Goal: Information Seeking & Learning: Learn about a topic

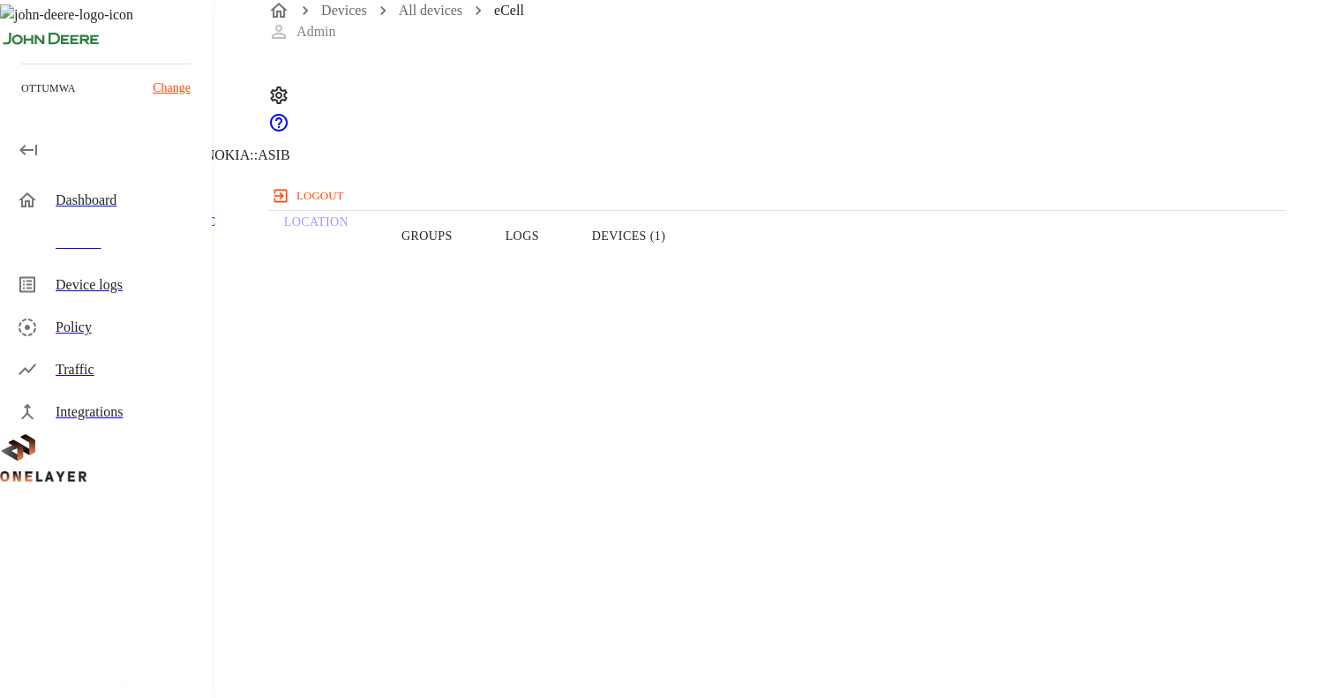
click at [692, 257] on button "Devices (1)" at bounding box center [629, 236] width 126 height 112
click at [86, 252] on div "Devices" at bounding box center [127, 242] width 142 height 21
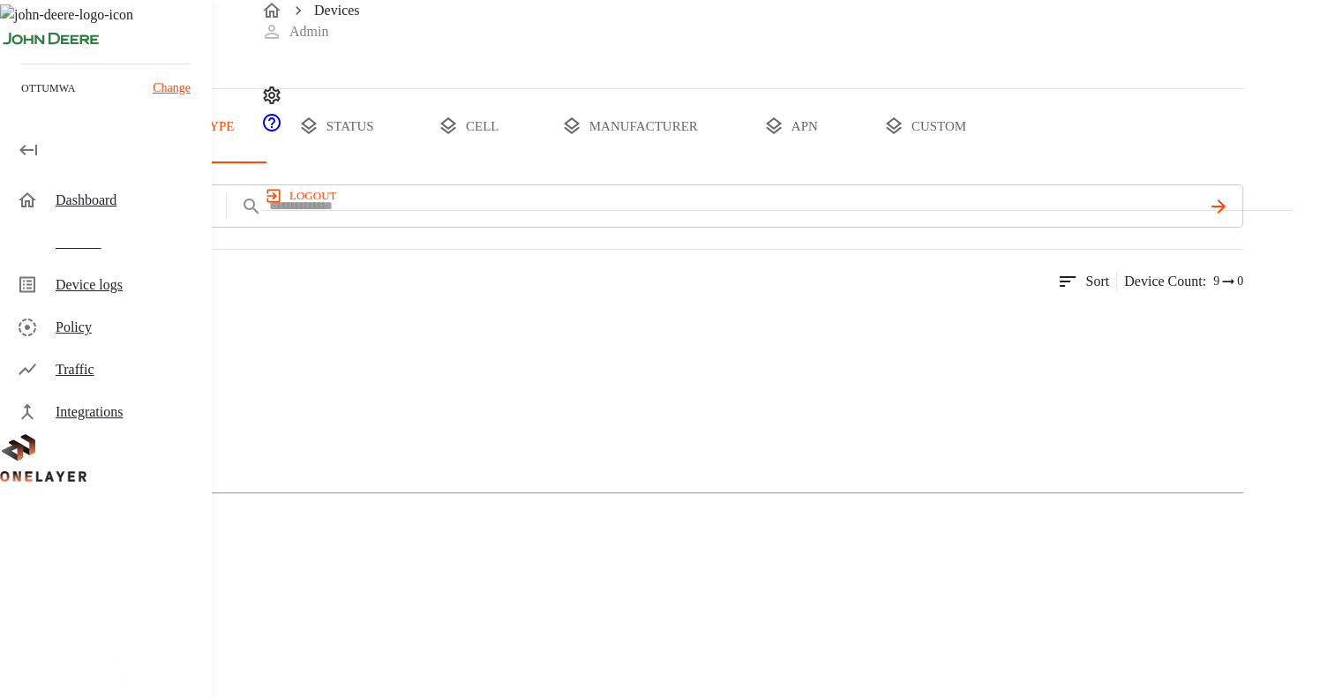
click at [35, 328] on img at bounding box center [35, 328] width 0 height 0
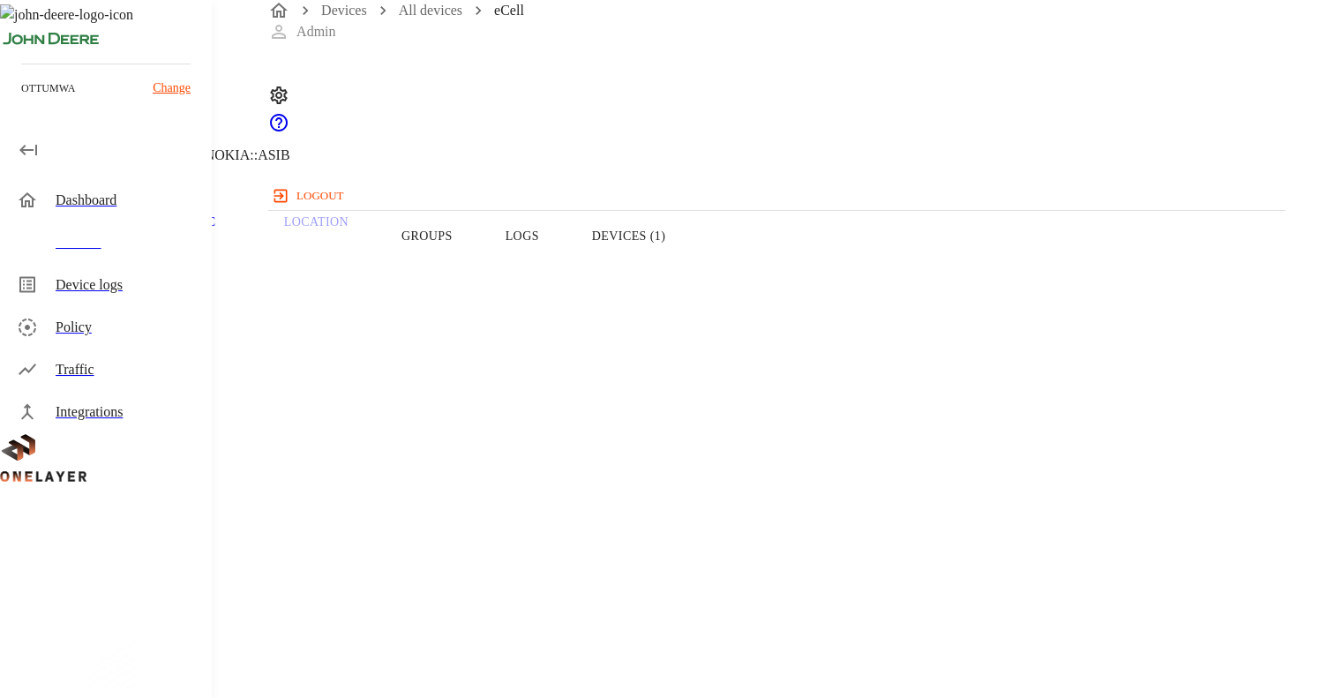
click at [692, 274] on button "Devices (1)" at bounding box center [629, 236] width 126 height 112
click at [566, 273] on button "Logs" at bounding box center [522, 236] width 86 height 112
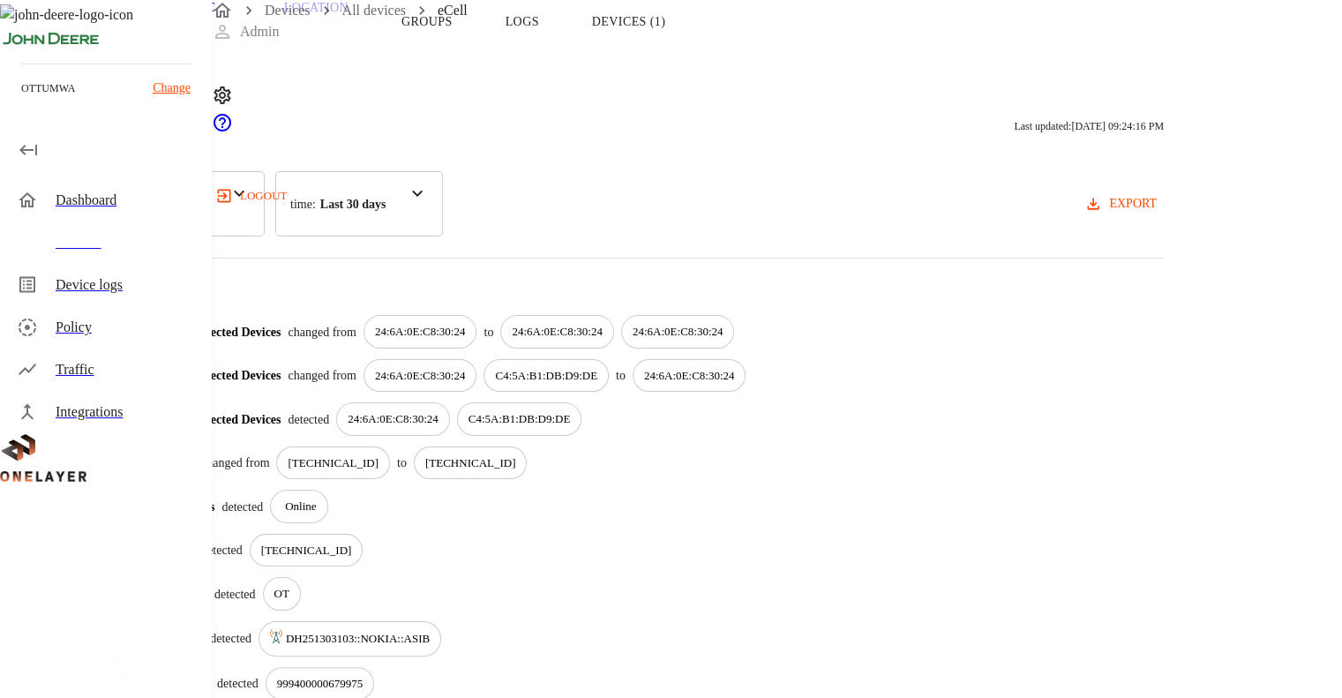
scroll to position [214, 0]
click at [571, 411] on p "C4:5A:B1:DB:D9:DE" at bounding box center [519, 420] width 102 height 18
copy p "C4:5A:B1:DB:D9:DE"
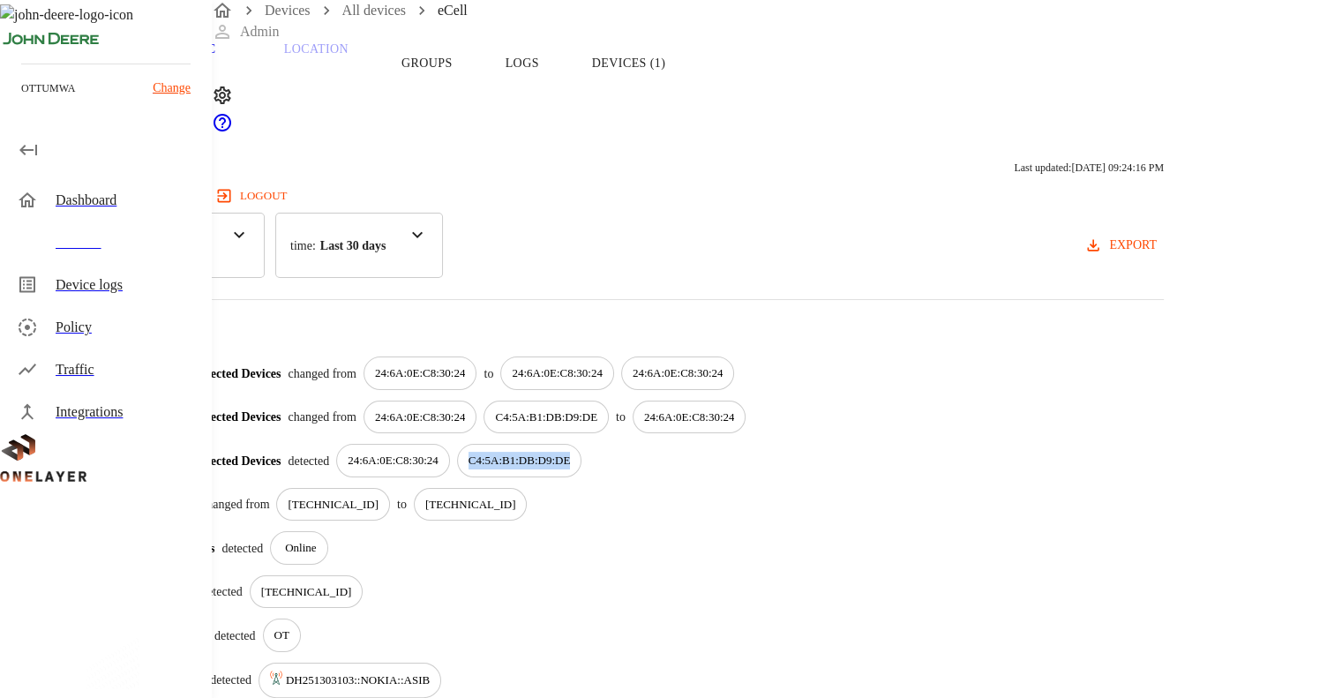
scroll to position [173, 0]
click at [692, 94] on button "Devices (1)" at bounding box center [629, 63] width 126 height 112
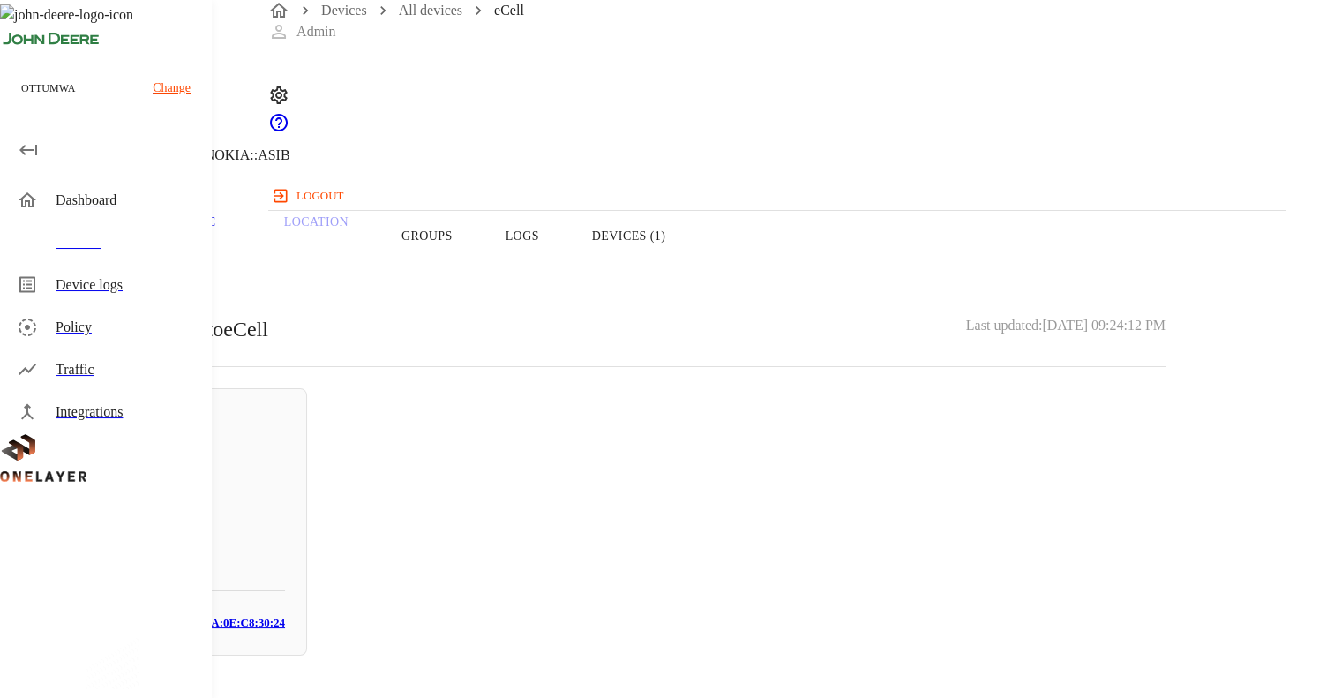
click at [566, 278] on button "Logs" at bounding box center [522, 236] width 86 height 112
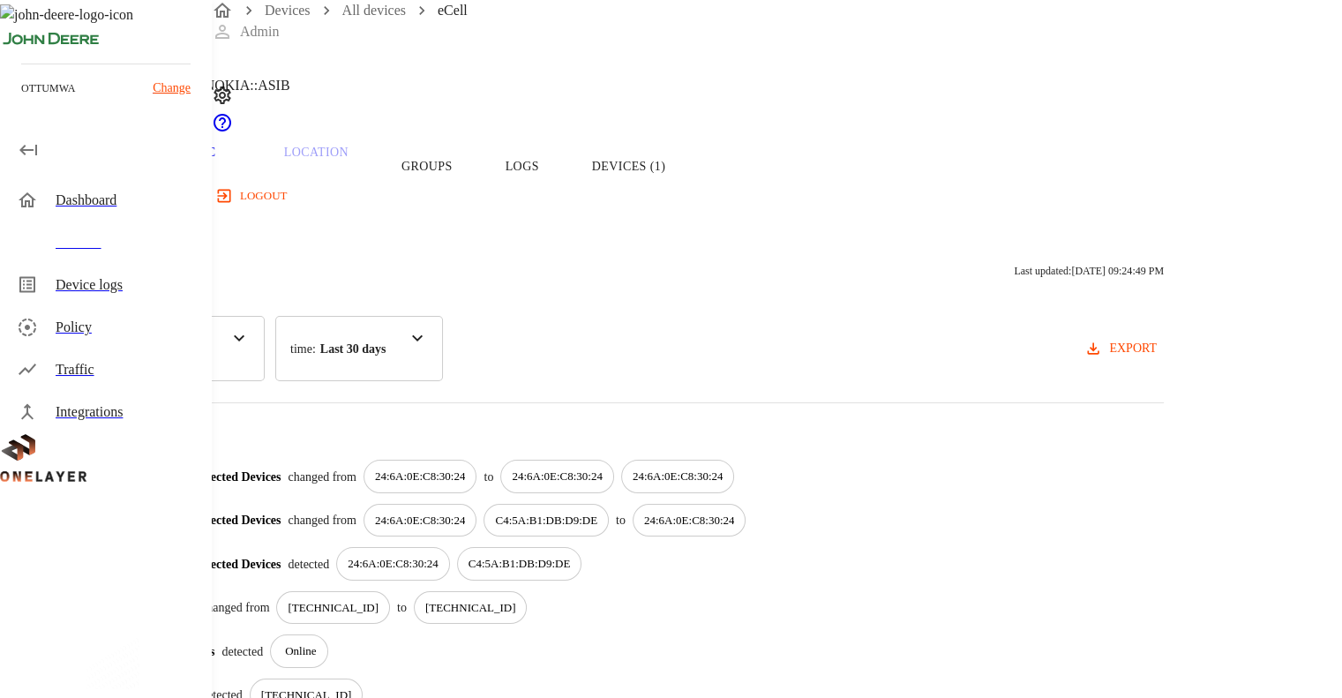
scroll to position [71, 0]
click at [571, 554] on p "C4:5A:B1:DB:D9:DE" at bounding box center [519, 563] width 102 height 18
copy p "C4:5A:B1:DB:D9:DE"
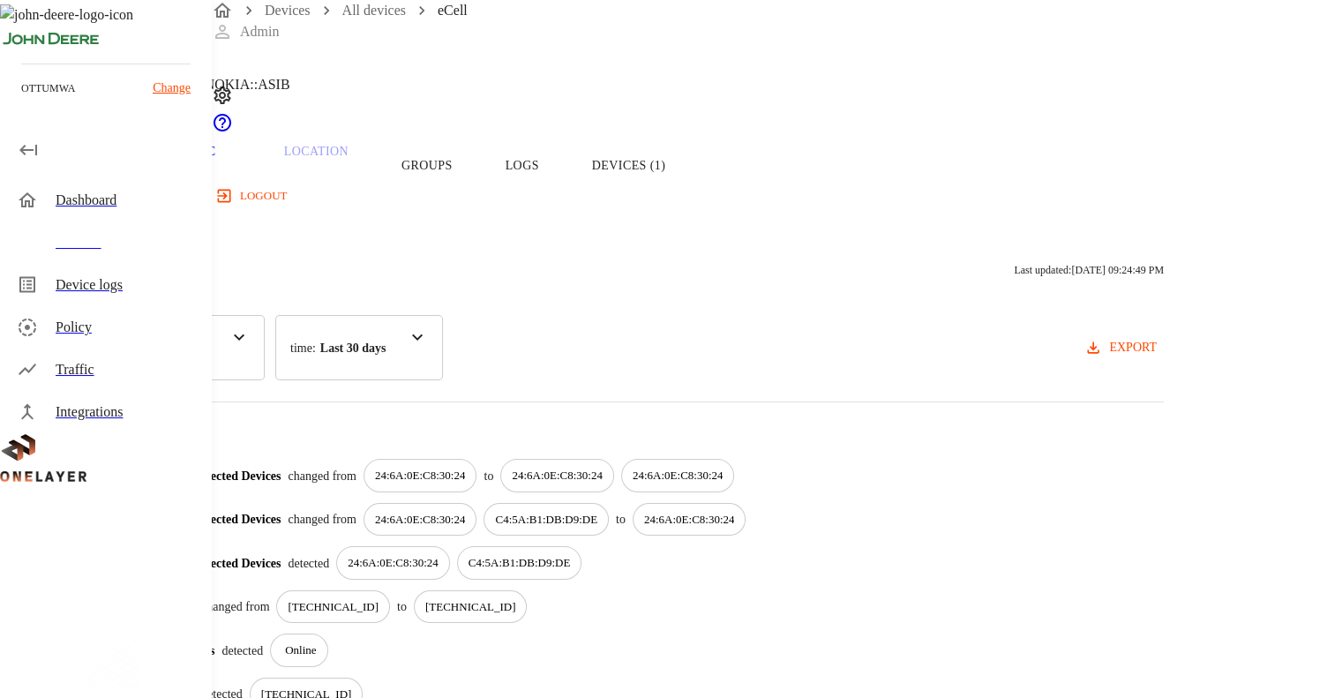
click at [438, 554] on p "24:6A:0E:C8:30:24" at bounding box center [393, 563] width 91 height 18
copy p "24:6A:0E:C8:30:24"
click at [692, 201] on button "Devices (1)" at bounding box center [629, 165] width 126 height 112
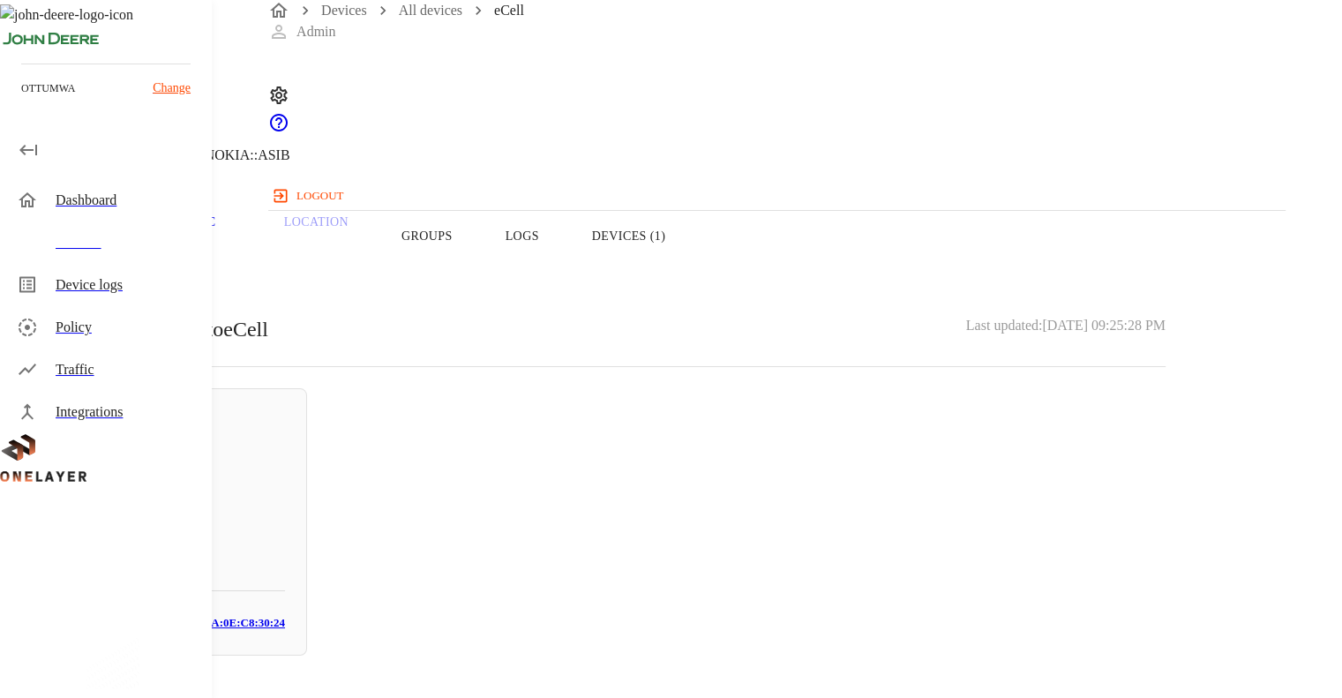
click at [1014, 456] on div "Active N/A [TECHNICAL_ID] N/A # 0e27495e MAC: [MAC_ADDRESS]" at bounding box center [603, 521] width 1123 height 267
click at [359, 18] on link "Devices" at bounding box center [344, 10] width 46 height 15
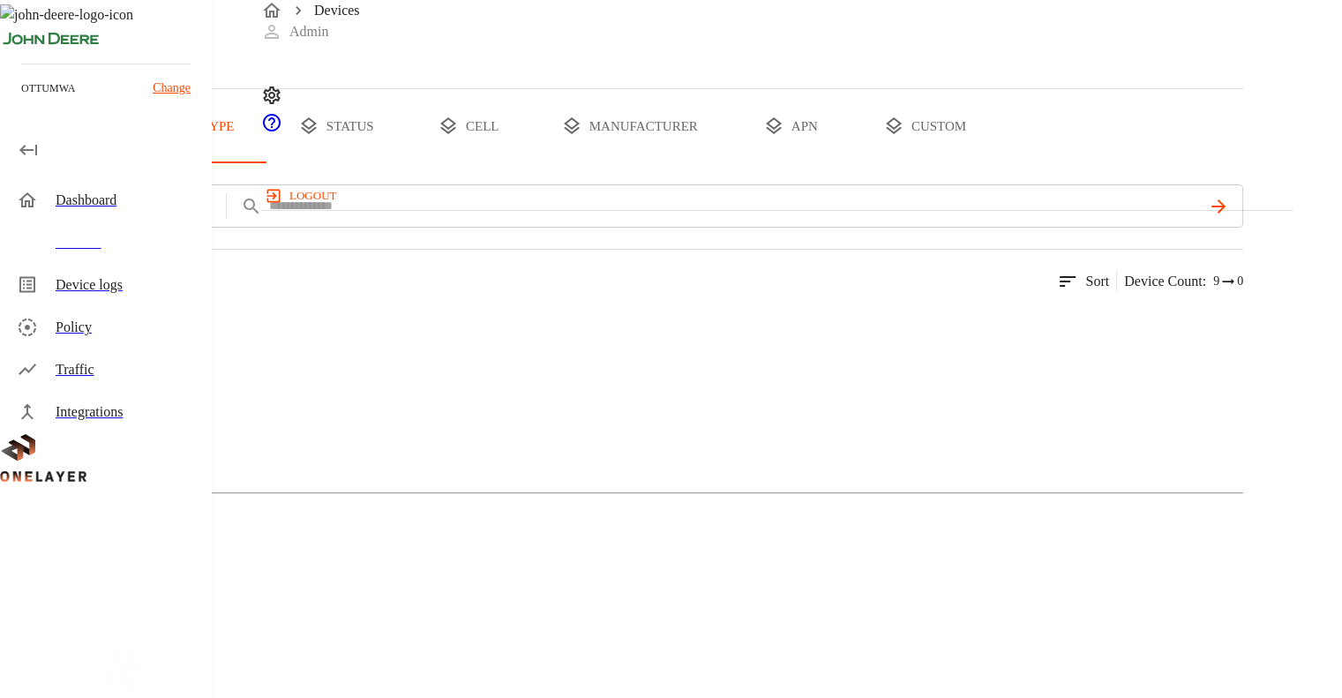
click at [35, 328] on img at bounding box center [35, 328] width 0 height 0
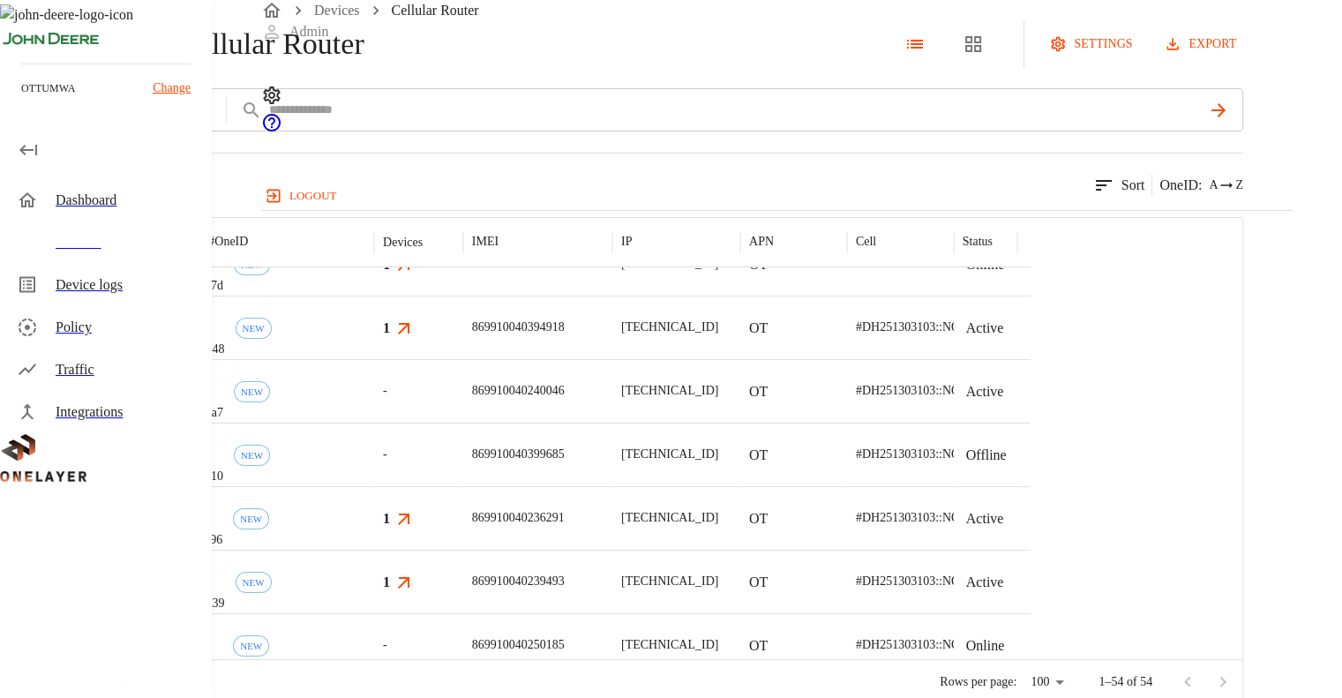
scroll to position [87, 0]
click at [463, 423] on div "-" at bounding box center [418, 391] width 89 height 64
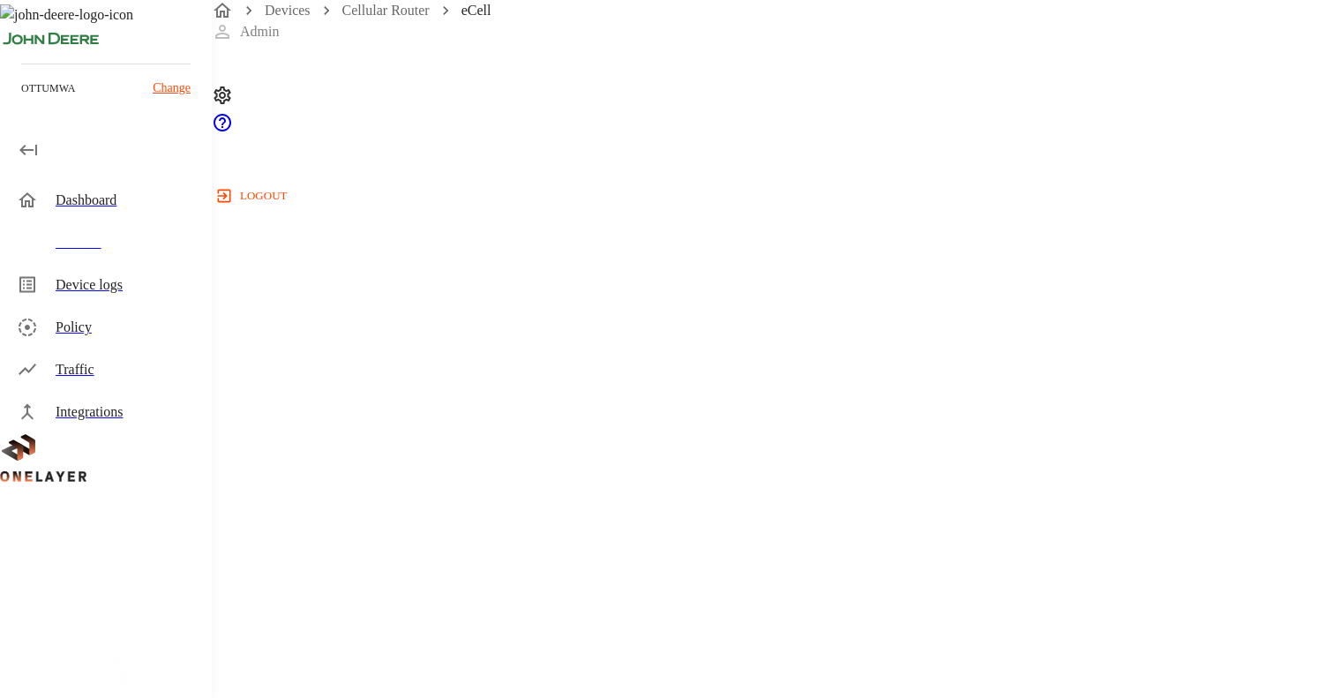
scroll to position [296, 0]
click at [566, 119] on button "Logs" at bounding box center [522, 86] width 86 height 112
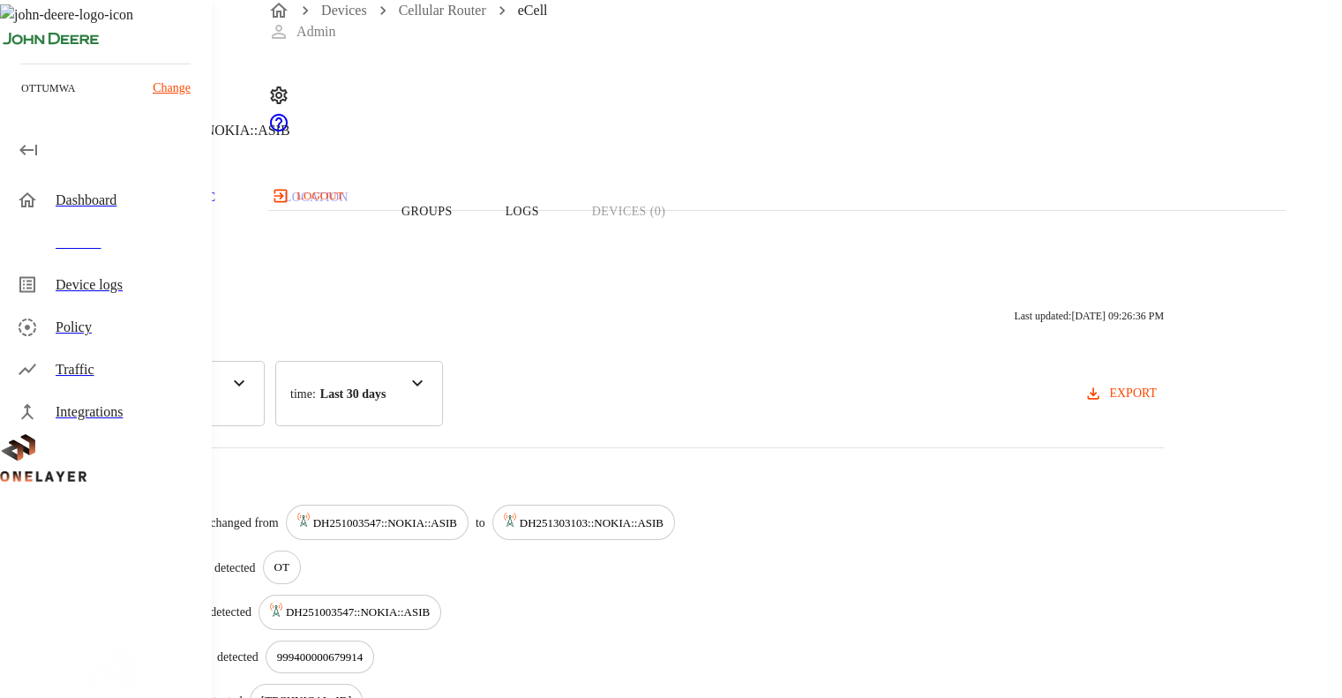
scroll to position [25, 0]
click at [121, 232] on button "Overview" at bounding box center [60, 211] width 121 height 112
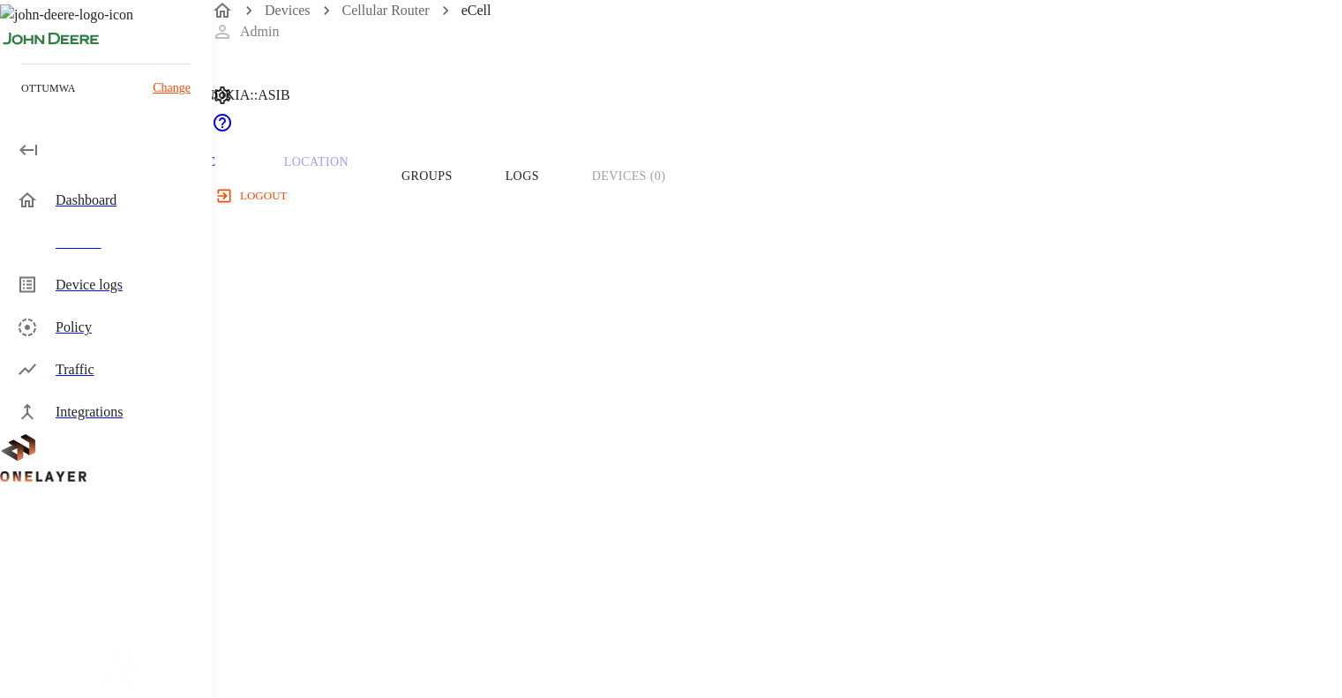
scroll to position [58, 0]
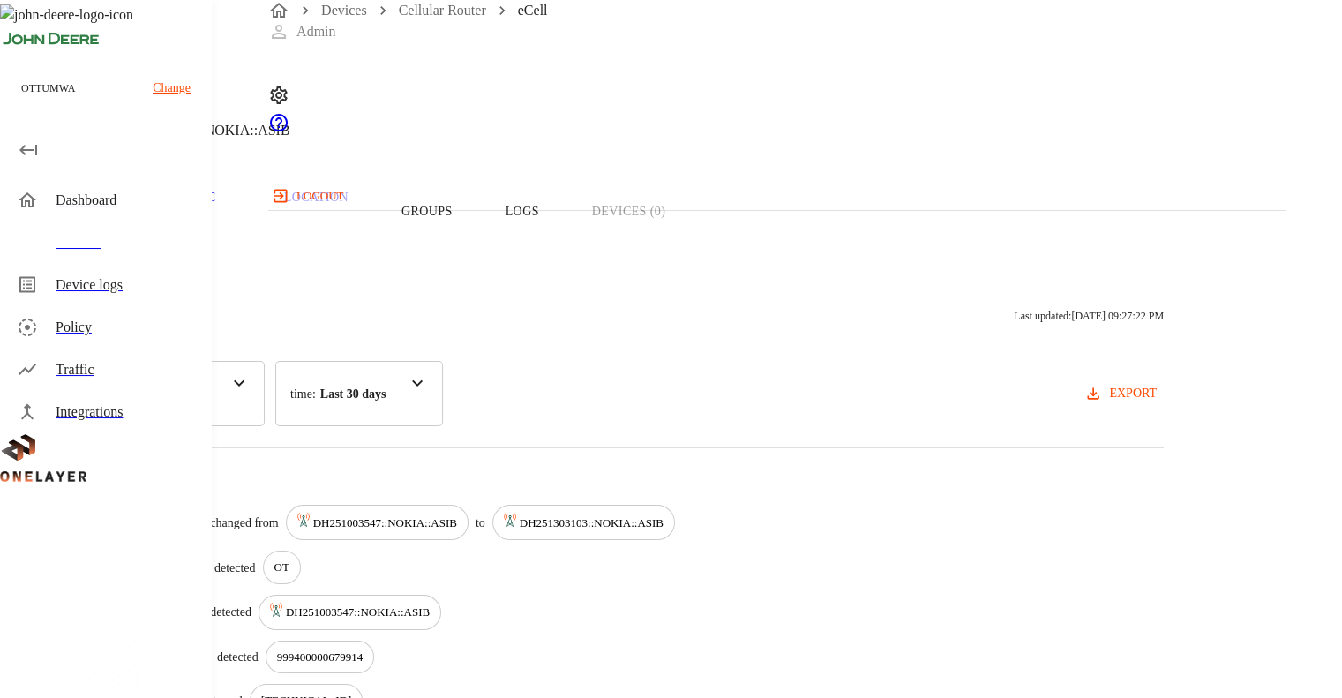
click at [448, 21] on div "Devices Cellular Router eCell" at bounding box center [776, 10] width 1017 height 21
click at [438, 18] on link "Cellular Router" at bounding box center [442, 10] width 87 height 15
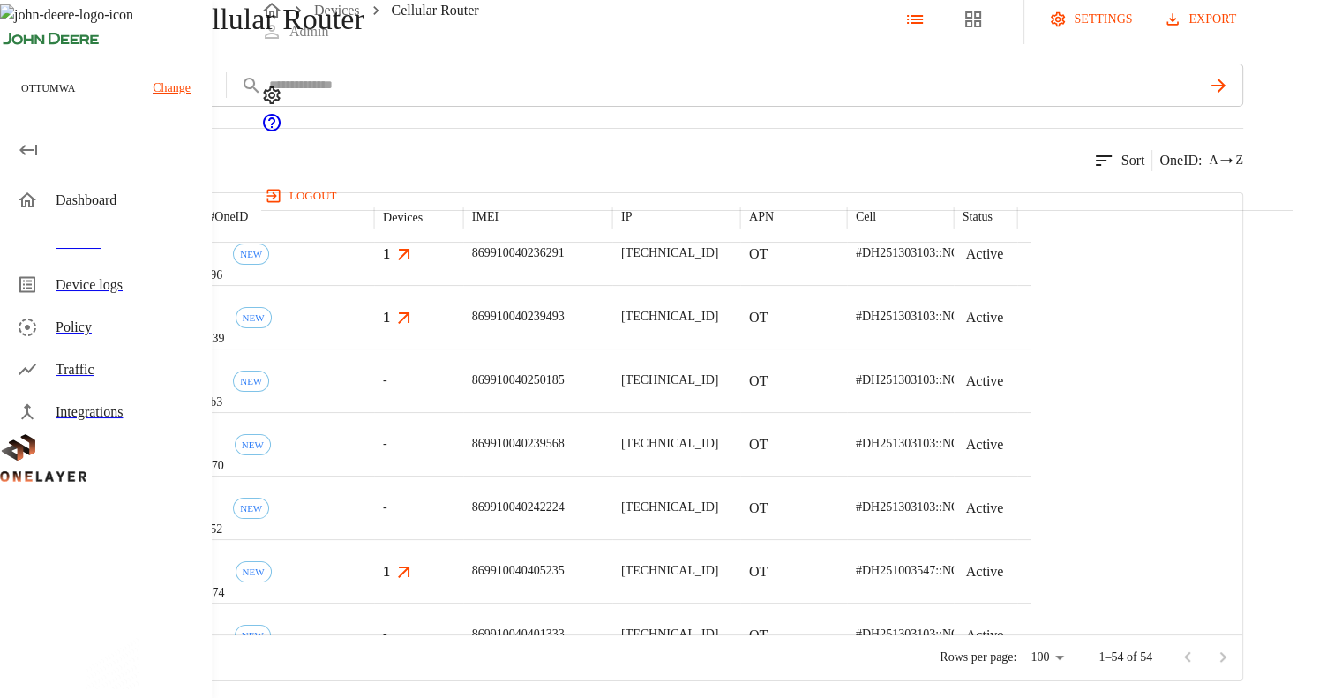
scroll to position [303, 0]
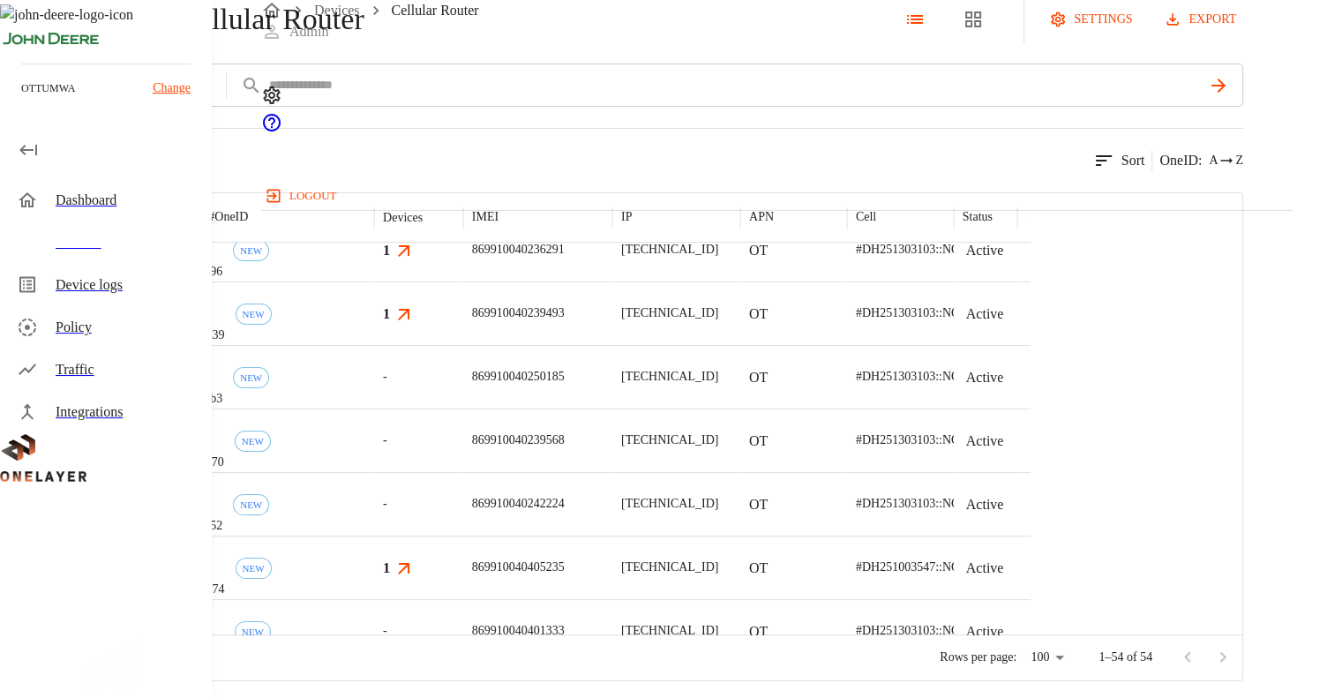
click at [565, 449] on p "869910040239568" at bounding box center [518, 440] width 93 height 18
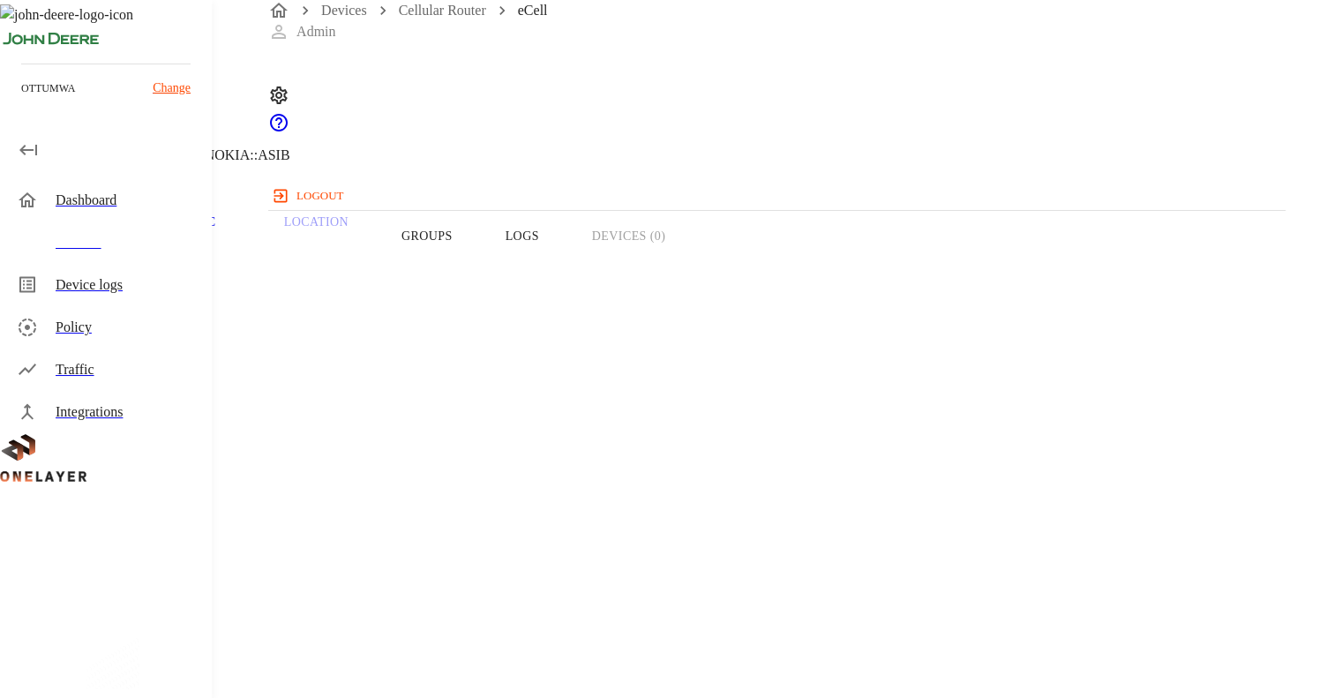
click at [337, 21] on span "Devices" at bounding box center [344, 10] width 46 height 21
click at [419, 18] on link "Cellular Router" at bounding box center [442, 10] width 87 height 15
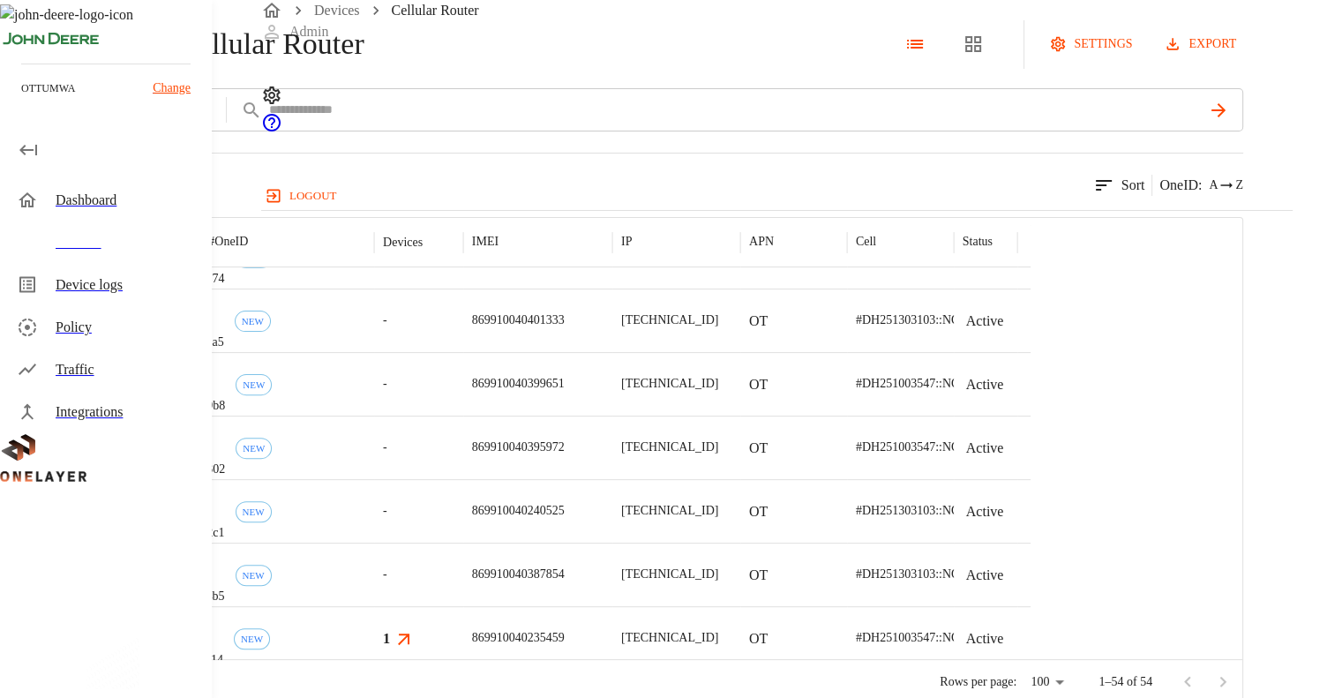
click at [463, 479] on div "-" at bounding box center [418, 448] width 89 height 64
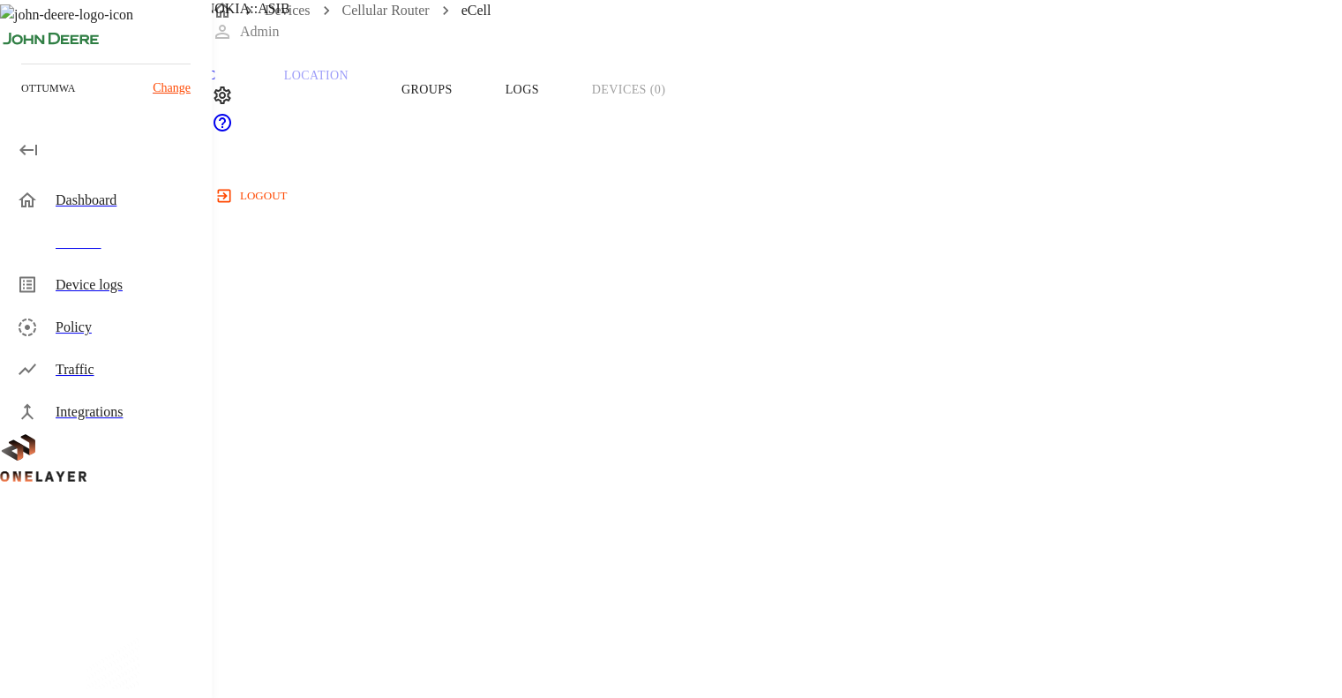
click at [231, 84] on p "Traffic" at bounding box center [189, 76] width 84 height 16
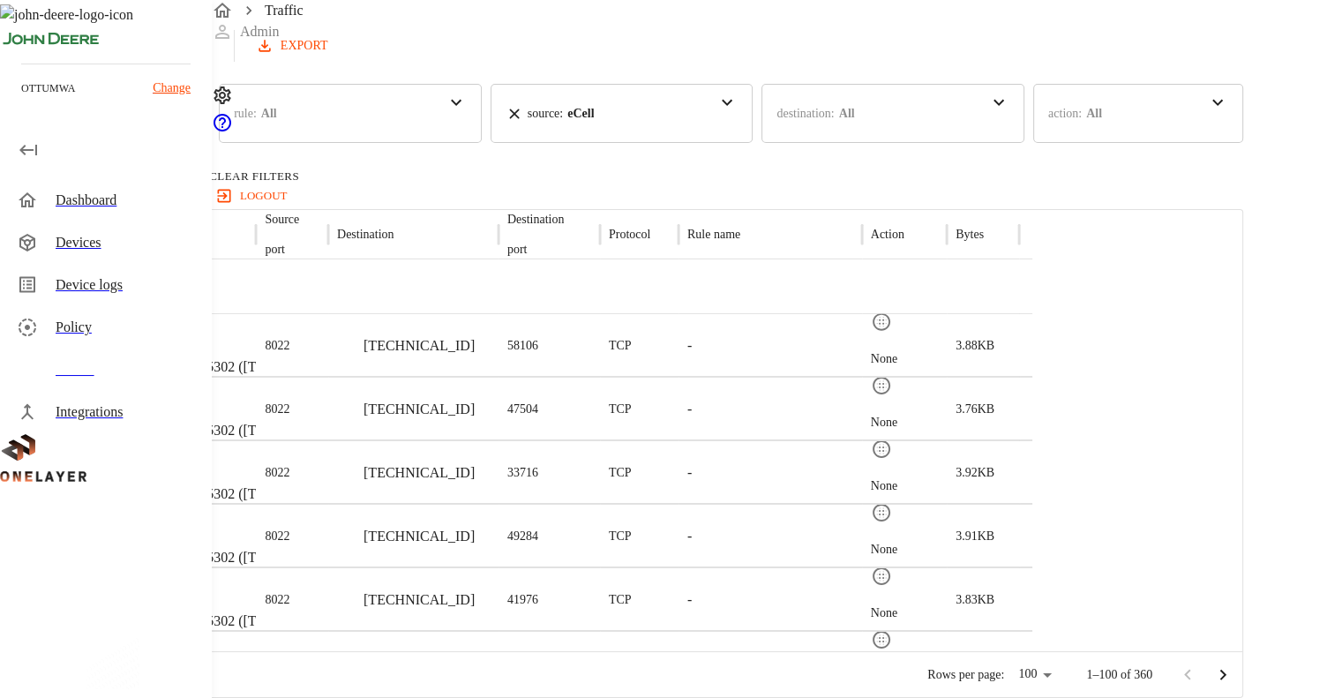
scroll to position [5294, 0]
